Goal: Information Seeking & Learning: Check status

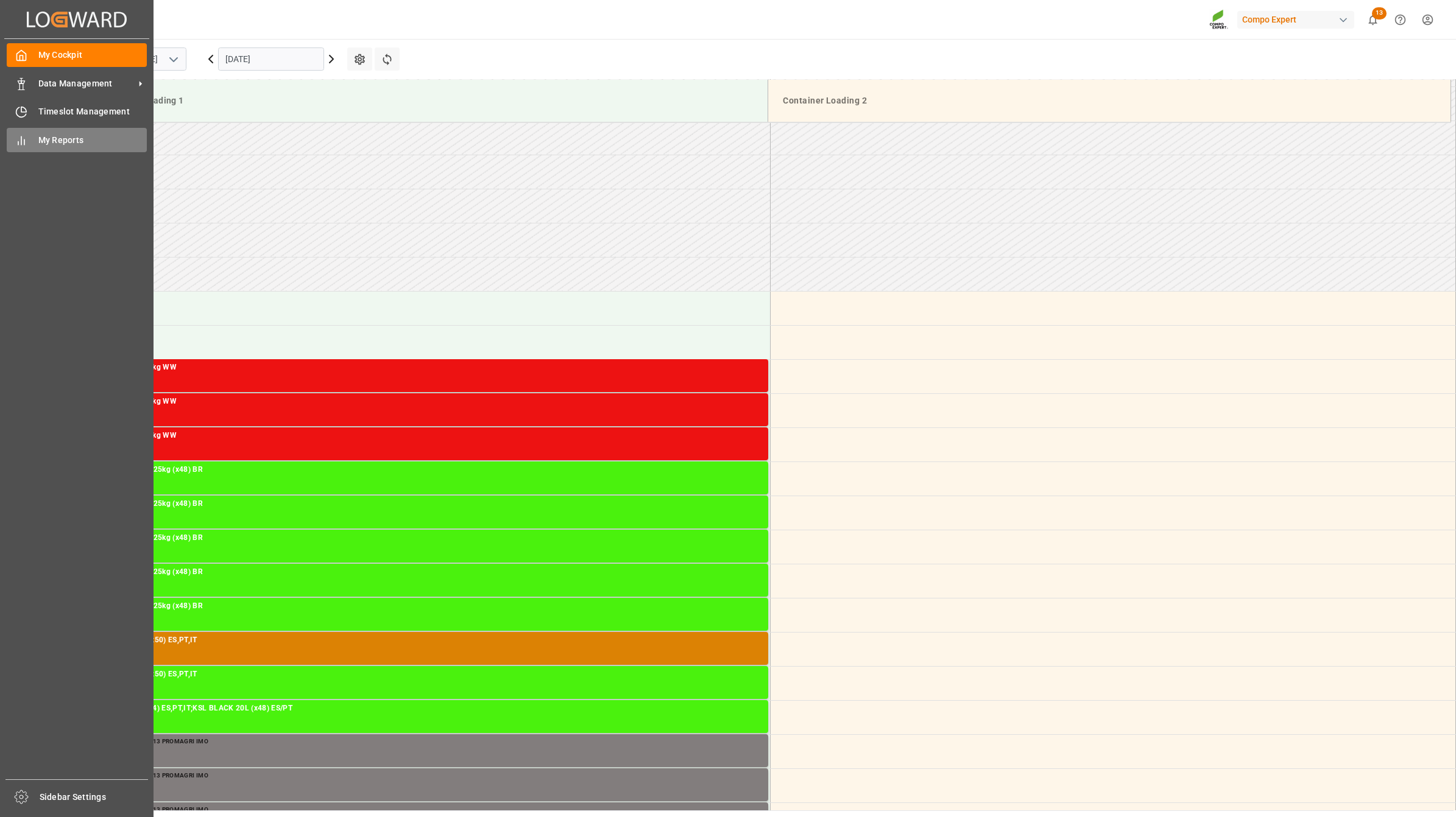
scroll to position [812, 0]
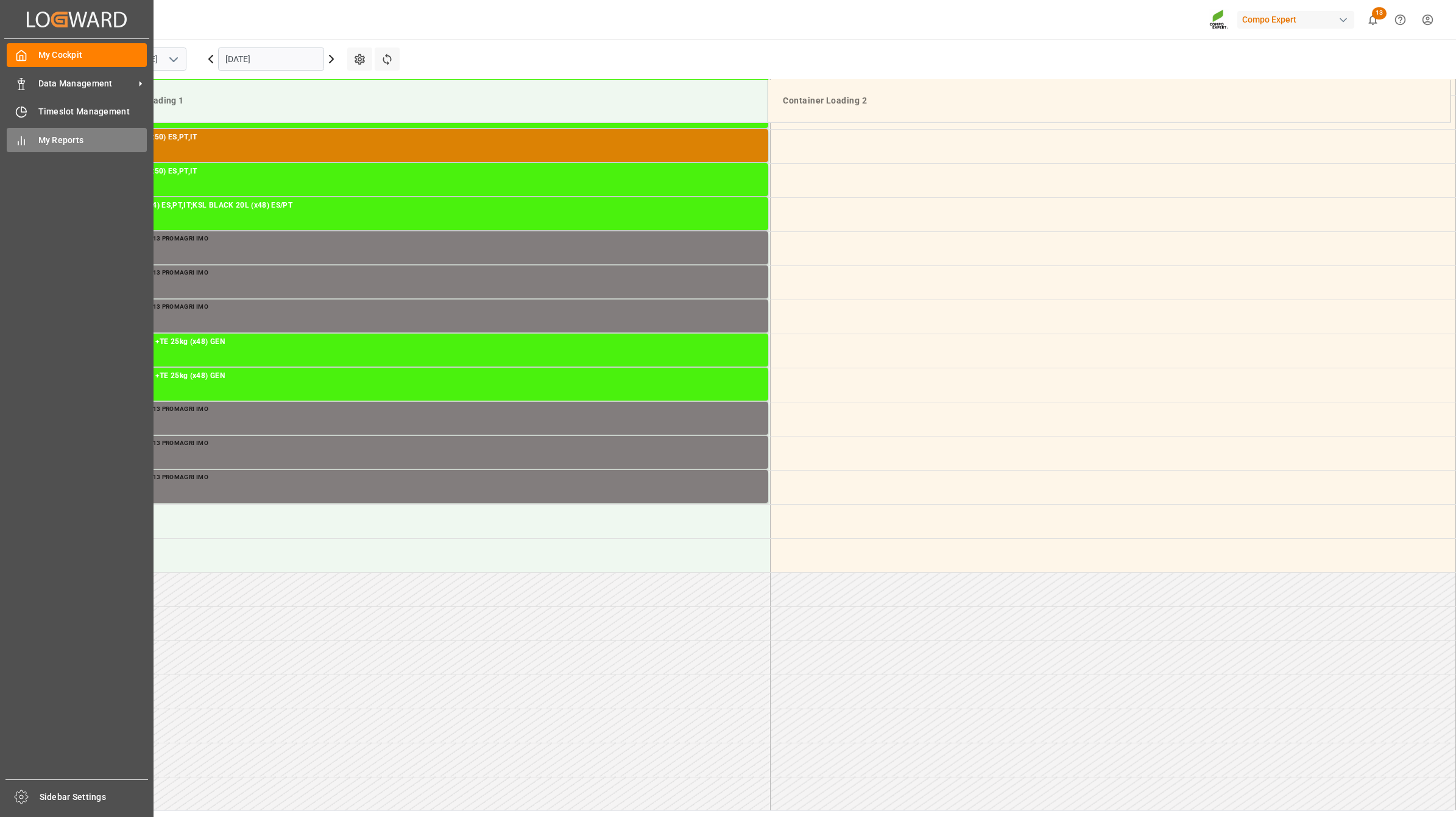
click at [80, 141] on span "My Reports" at bounding box center [93, 140] width 109 height 13
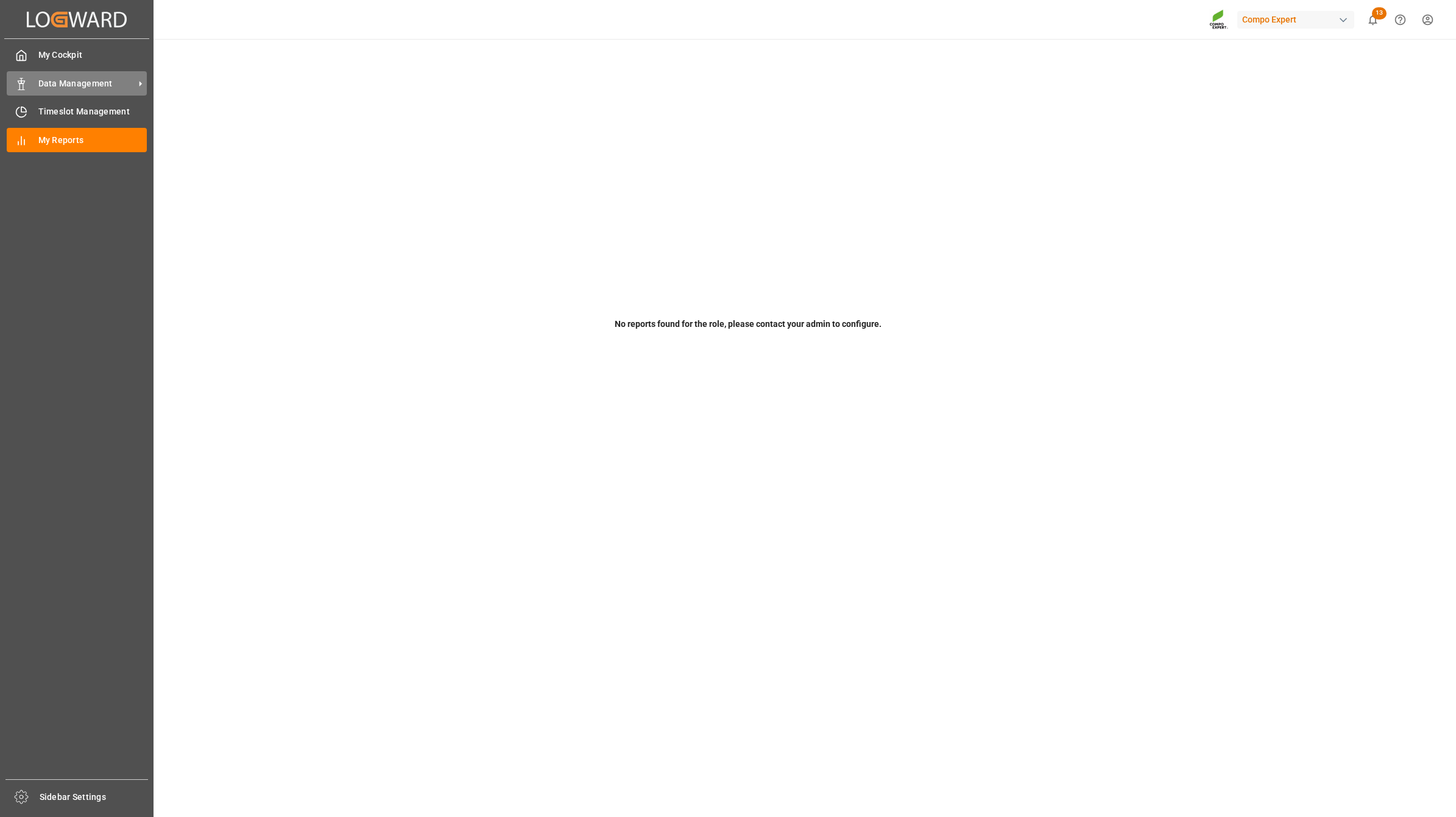
click at [46, 74] on div "Data Management Data Management" at bounding box center [77, 83] width 140 height 24
click at [113, 88] on span "Data Management" at bounding box center [87, 84] width 96 height 13
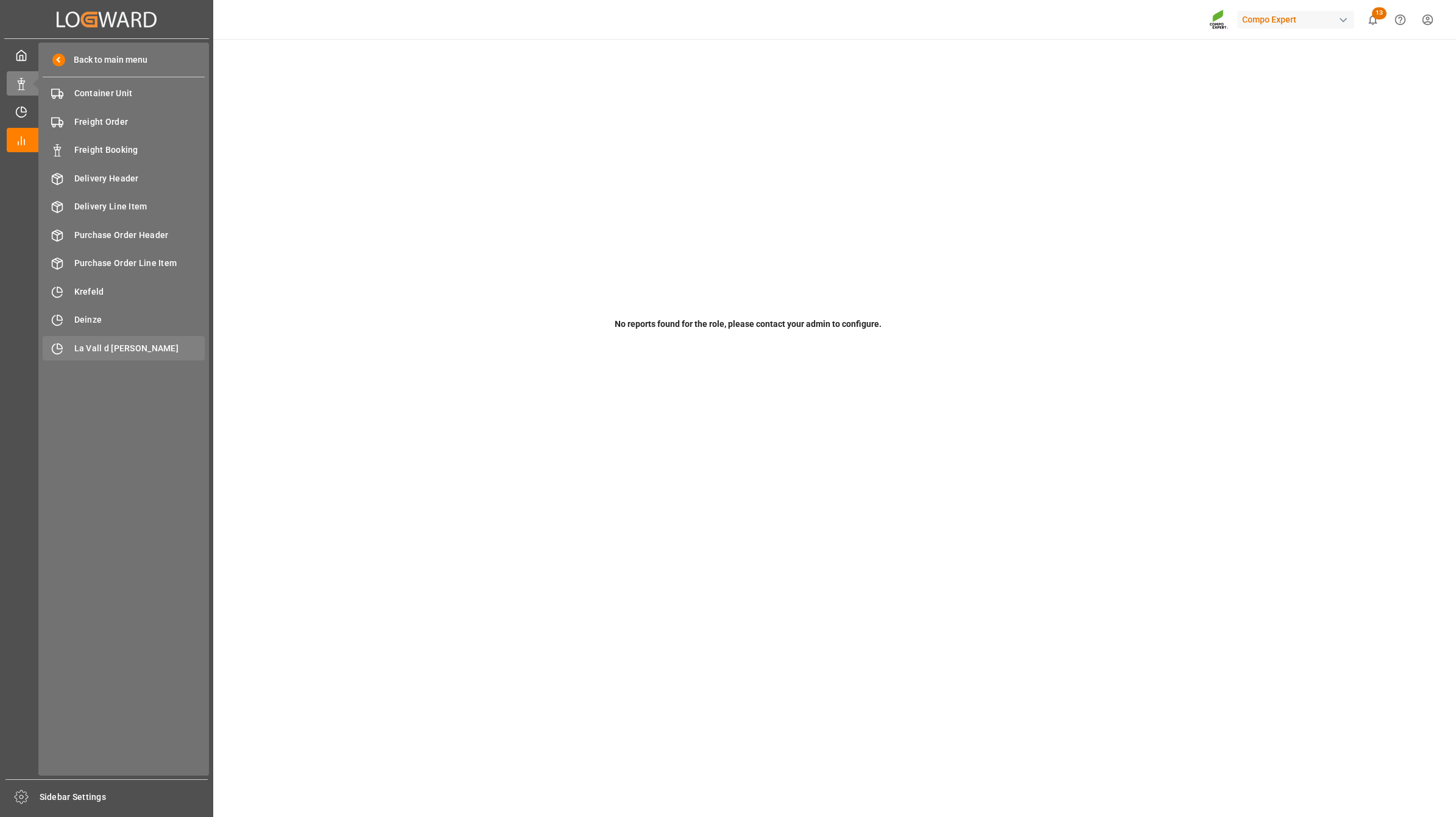
click at [131, 345] on span "La Vall d [PERSON_NAME]" at bounding box center [139, 348] width 131 height 13
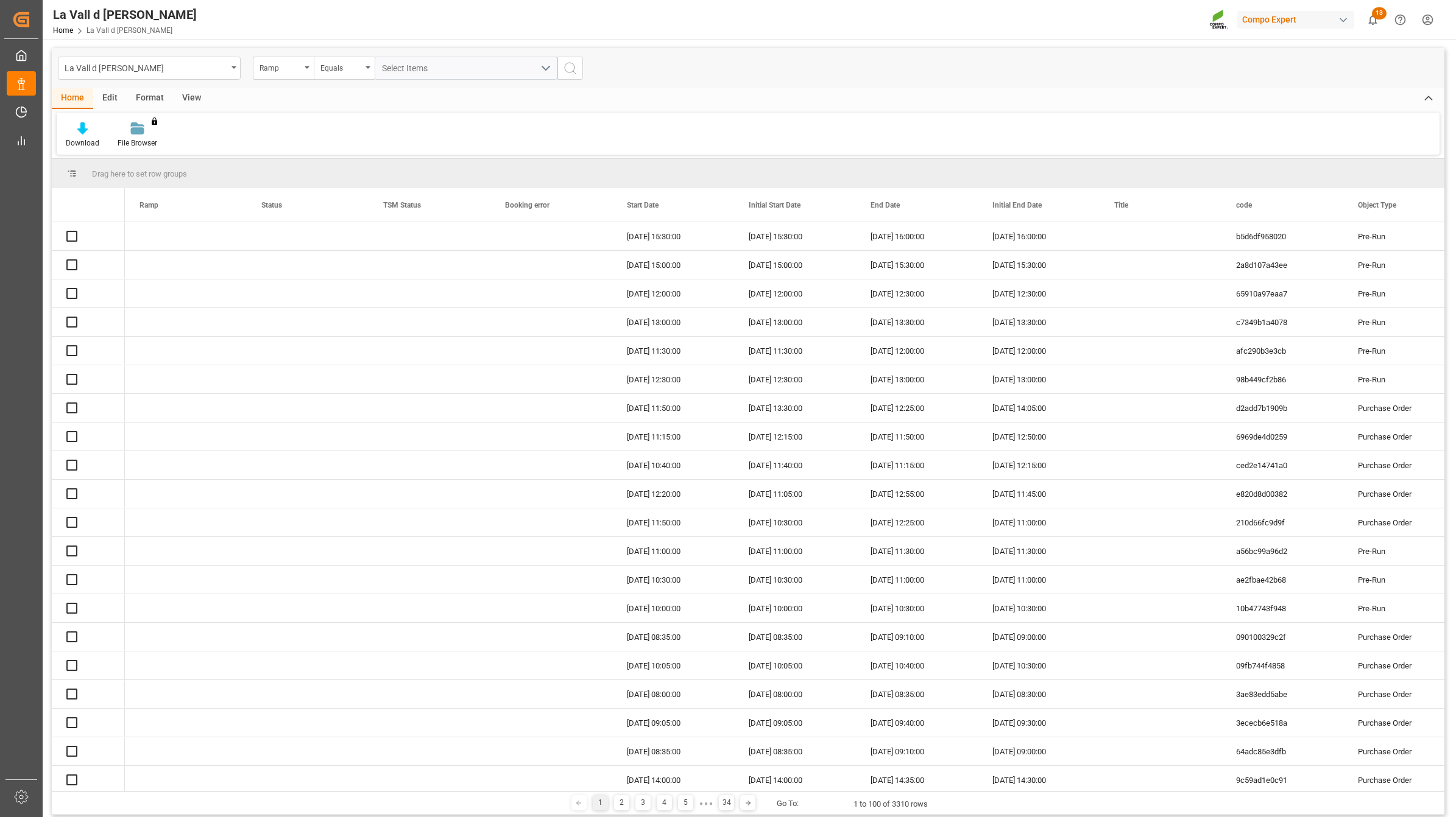
click at [187, 104] on div "View" at bounding box center [191, 98] width 37 height 21
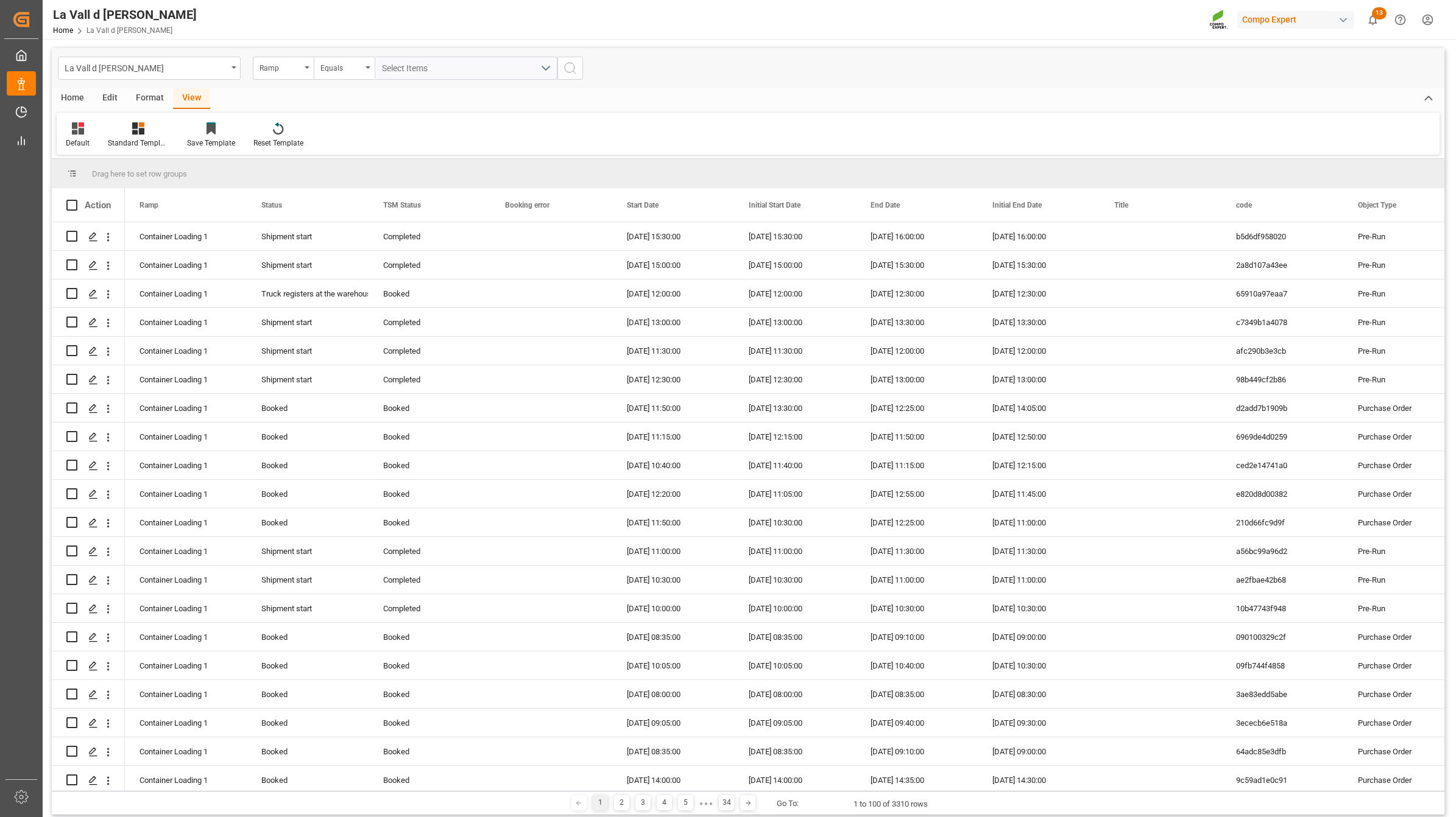
click at [194, 102] on div "View" at bounding box center [191, 98] width 37 height 21
click at [138, 136] on div "Standard Templates" at bounding box center [138, 135] width 79 height 27
click at [201, 172] on div "VDU Overview Carretileros" at bounding box center [171, 172] width 107 height 13
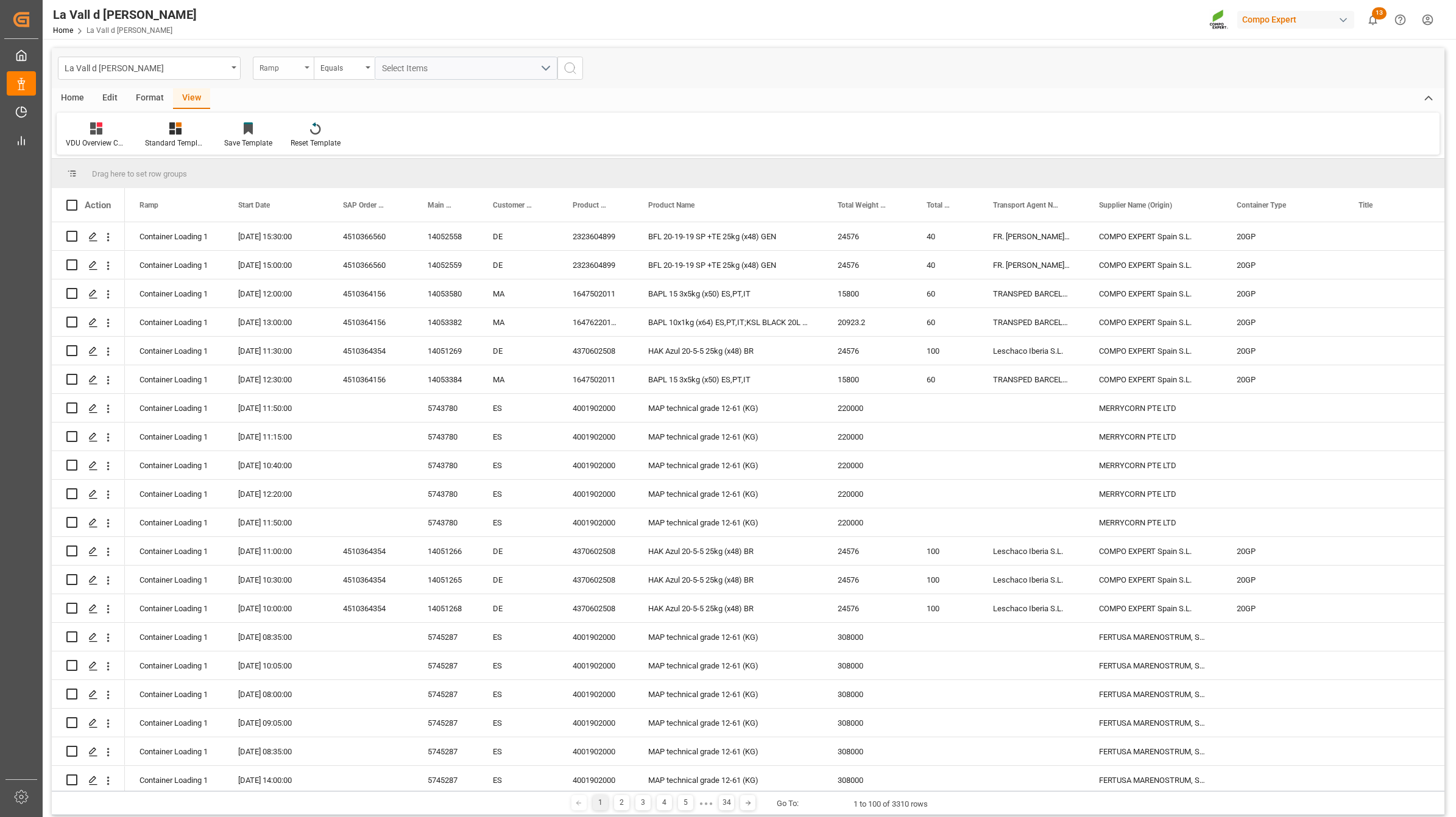
click at [282, 68] on div "Ramp" at bounding box center [280, 67] width 41 height 14
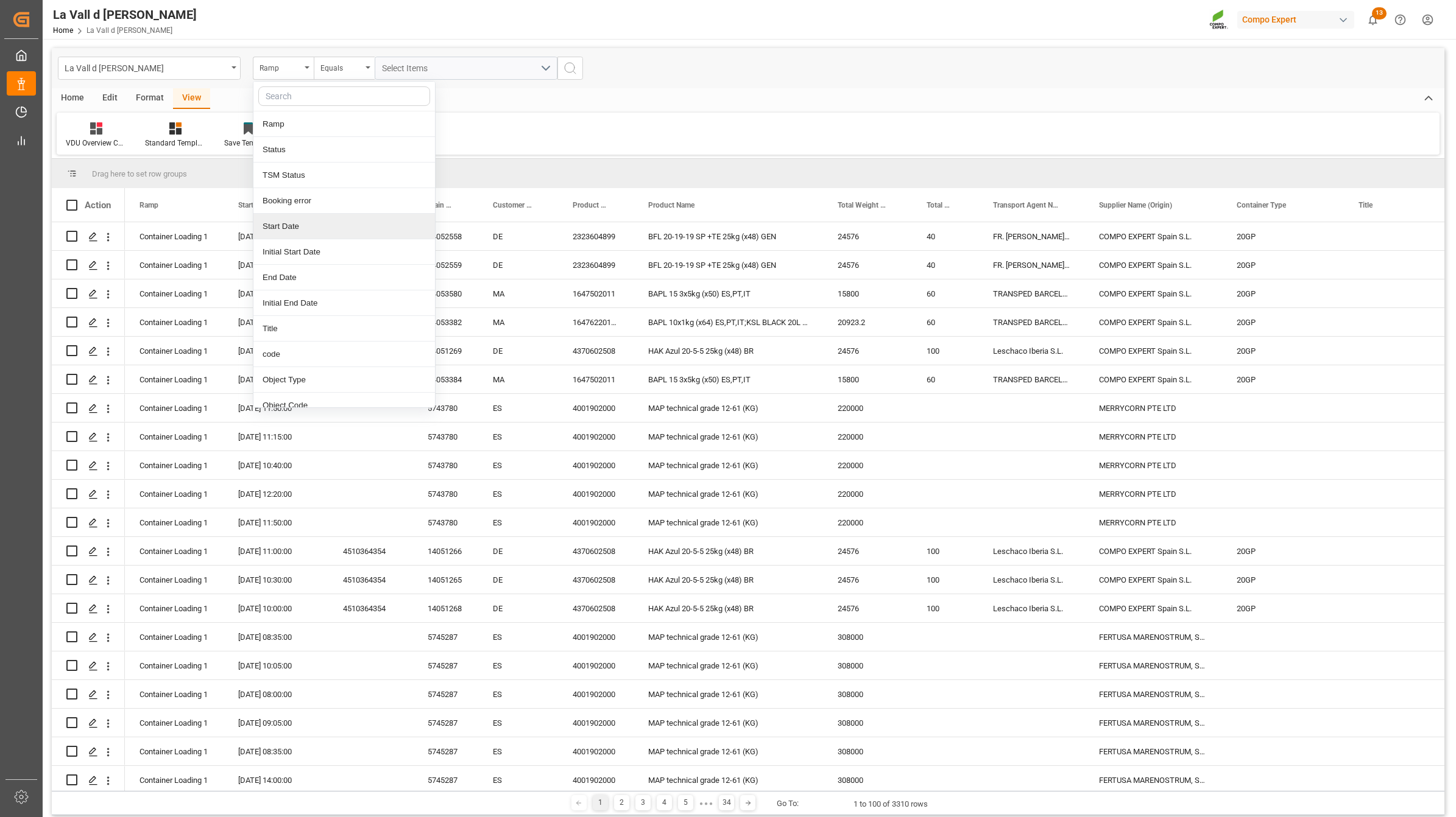
click at [308, 226] on div "Start Date" at bounding box center [344, 226] width 181 height 26
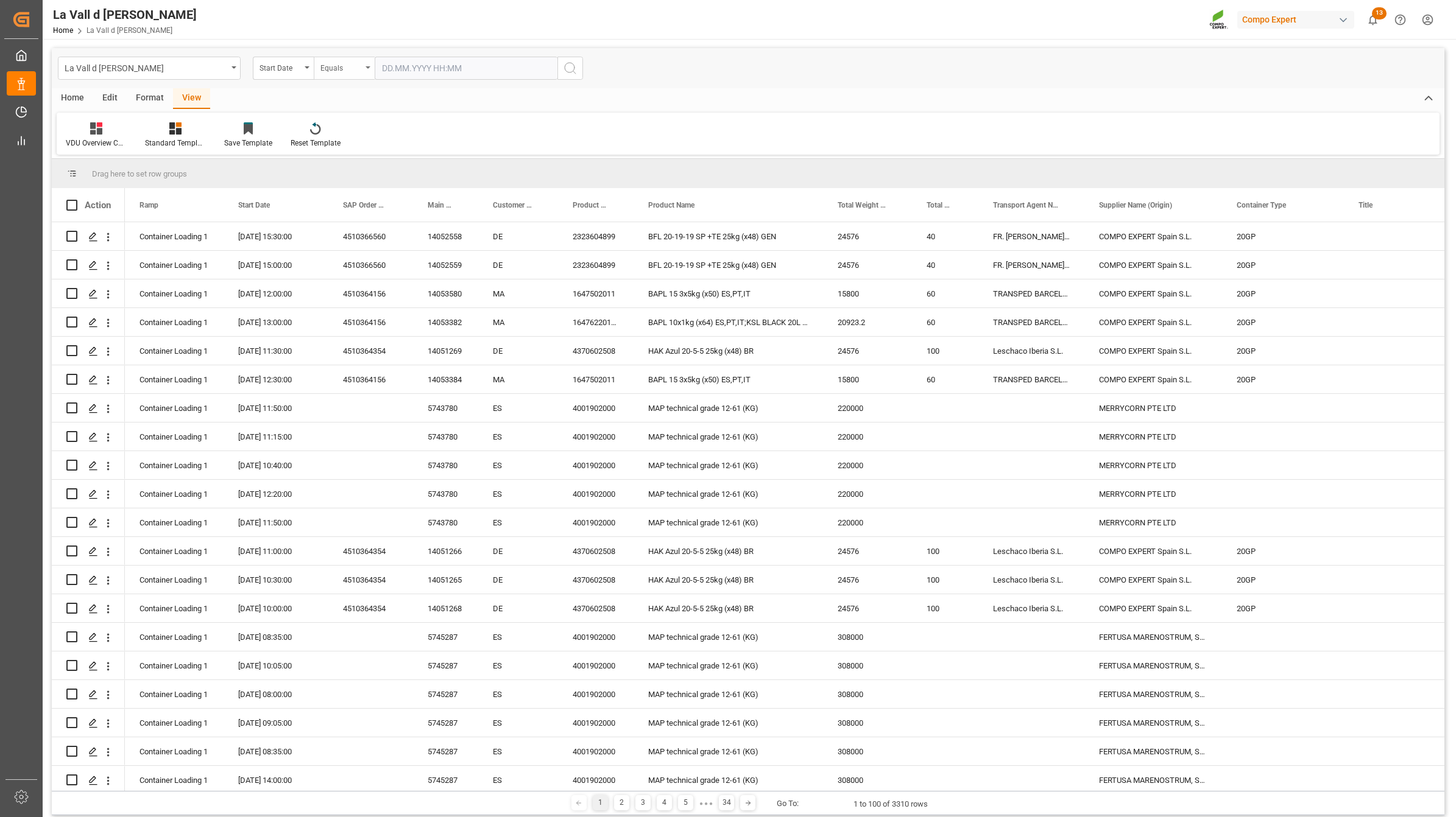
click at [336, 72] on div "Equals" at bounding box center [340, 67] width 41 height 14
click at [360, 224] on div "In range" at bounding box center [405, 226] width 181 height 26
click at [429, 65] on input "text" at bounding box center [420, 68] width 91 height 23
click at [390, 142] on div "29 30 1 2 3 4 5" at bounding box center [462, 142] width 167 height 24
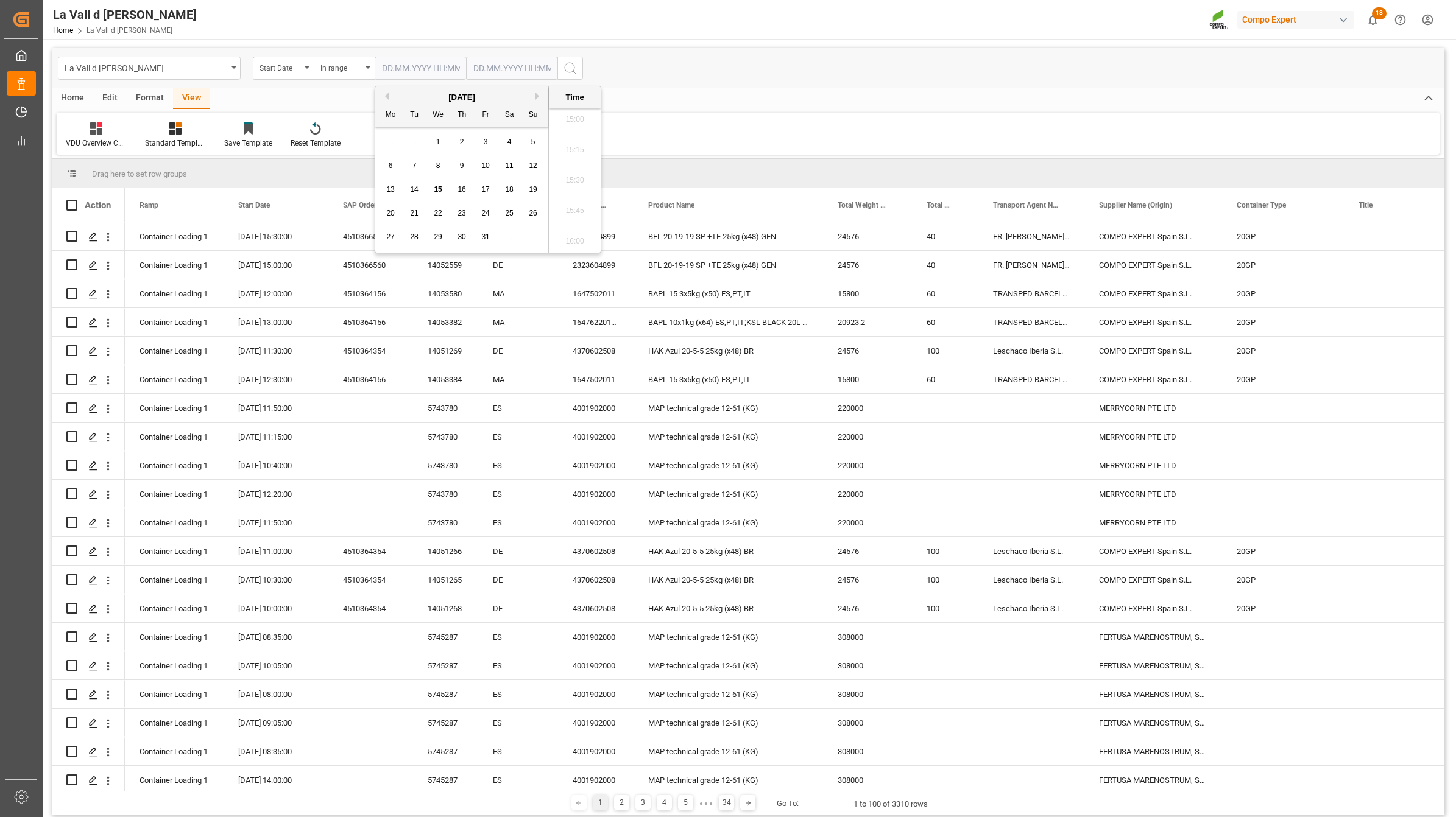
click at [464, 191] on span "16" at bounding box center [461, 189] width 8 height 9
type input "[DATE] 00:00"
click at [498, 75] on input "text" at bounding box center [511, 68] width 91 height 23
click at [479, 149] on div "29 30 1 2 3 4 5" at bounding box center [553, 142] width 167 height 24
click at [552, 189] on span "16" at bounding box center [552, 189] width 8 height 9
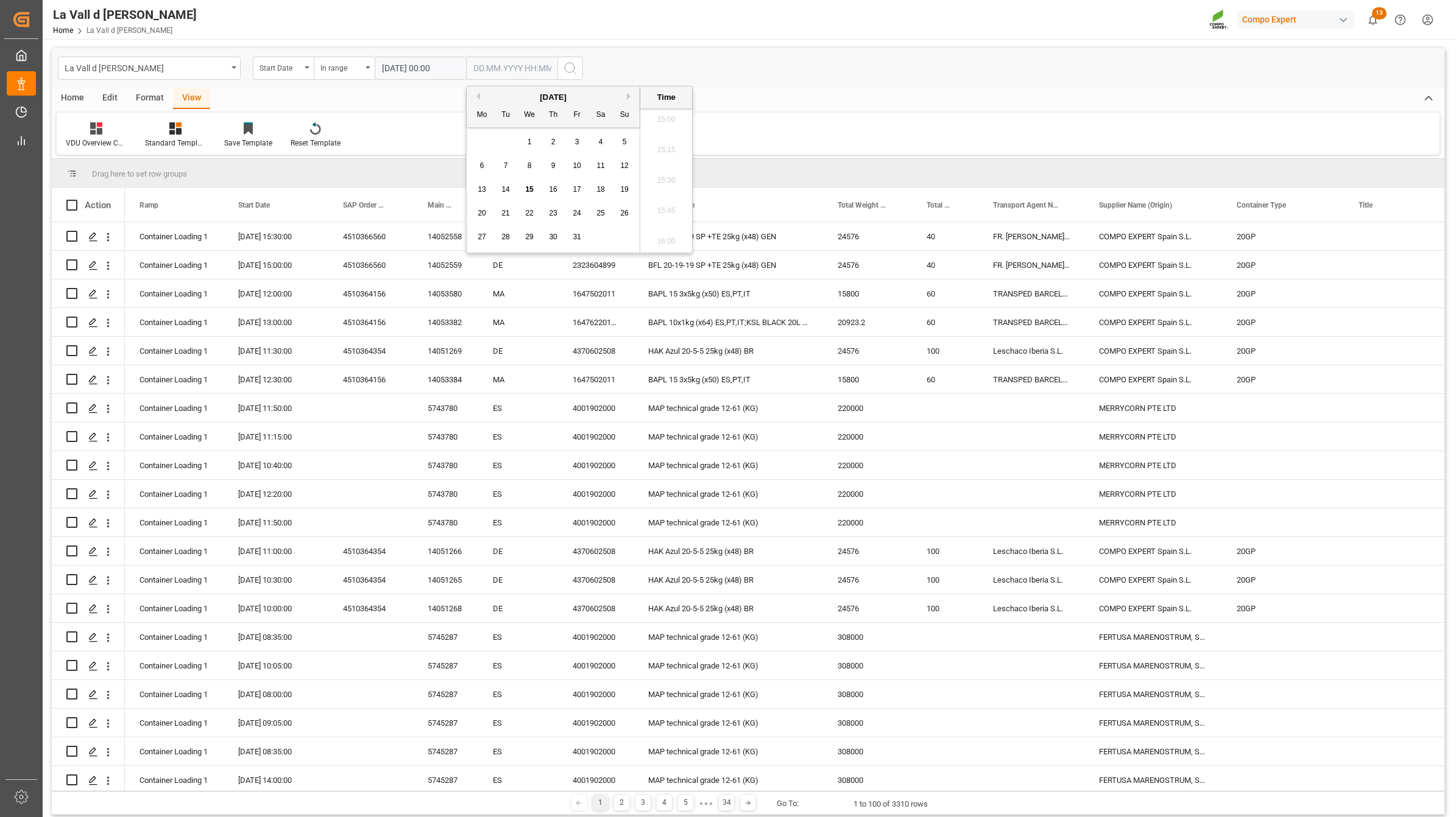
type input "[DATE] 00:00"
click at [571, 71] on circle "search button" at bounding box center [570, 67] width 10 height 10
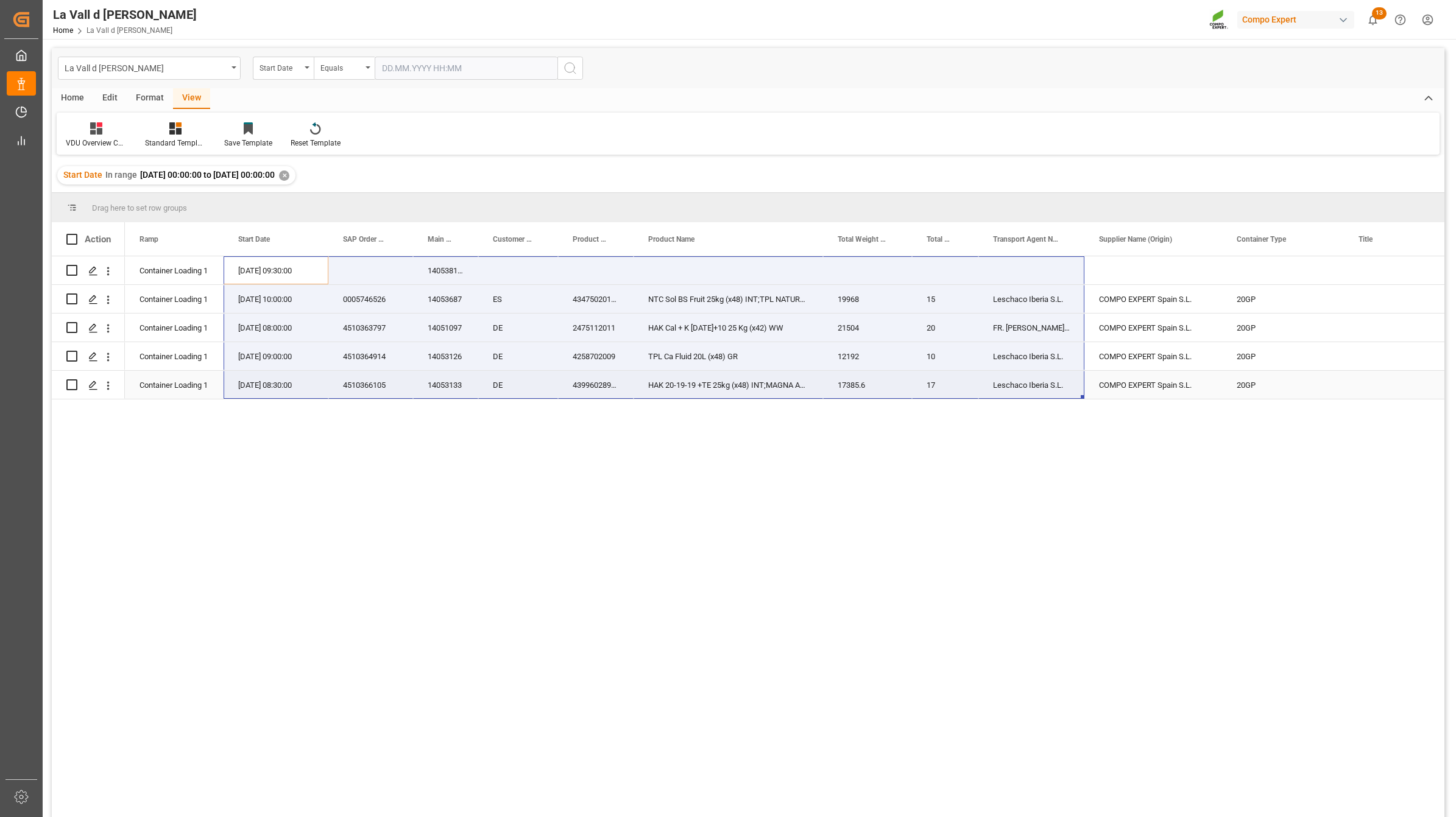
drag, startPoint x: 244, startPoint y: 265, endPoint x: 1003, endPoint y: 383, distance: 768.1
click at [942, 360] on span "Copy" at bounding box center [962, 357] width 95 height 23
